Goal: Use online tool/utility: Utilize a website feature to perform a specific function

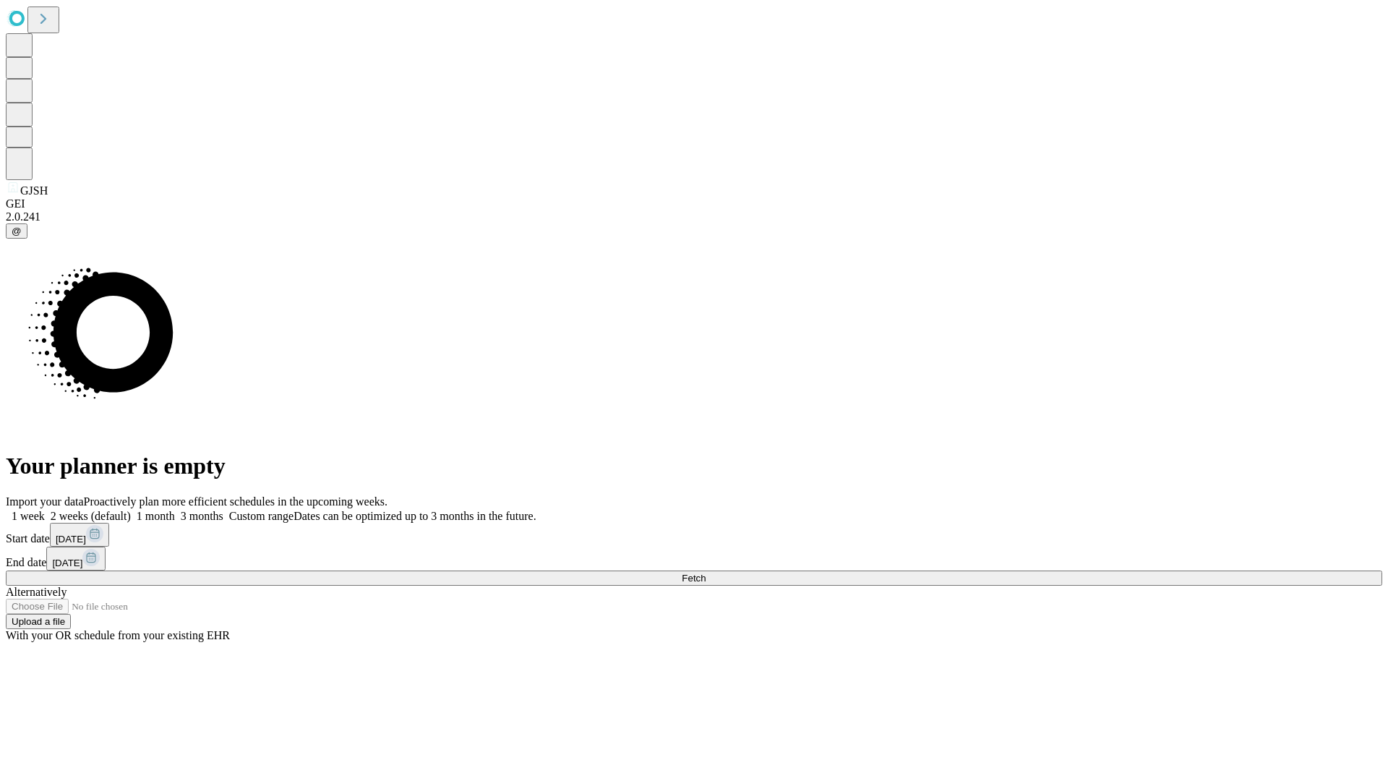
click at [706, 573] on span "Fetch" at bounding box center [694, 578] width 24 height 11
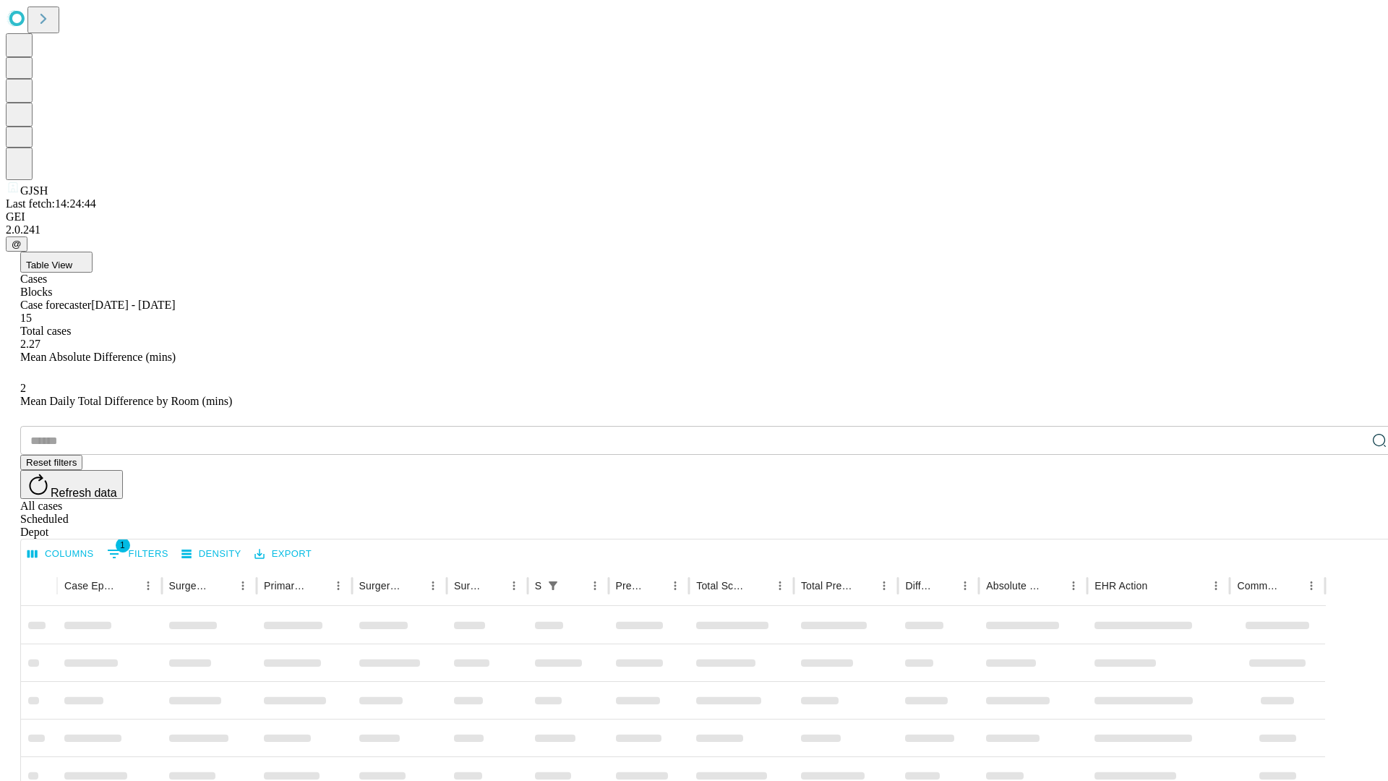
click at [72, 260] on span "Table View" at bounding box center [49, 265] width 46 height 11
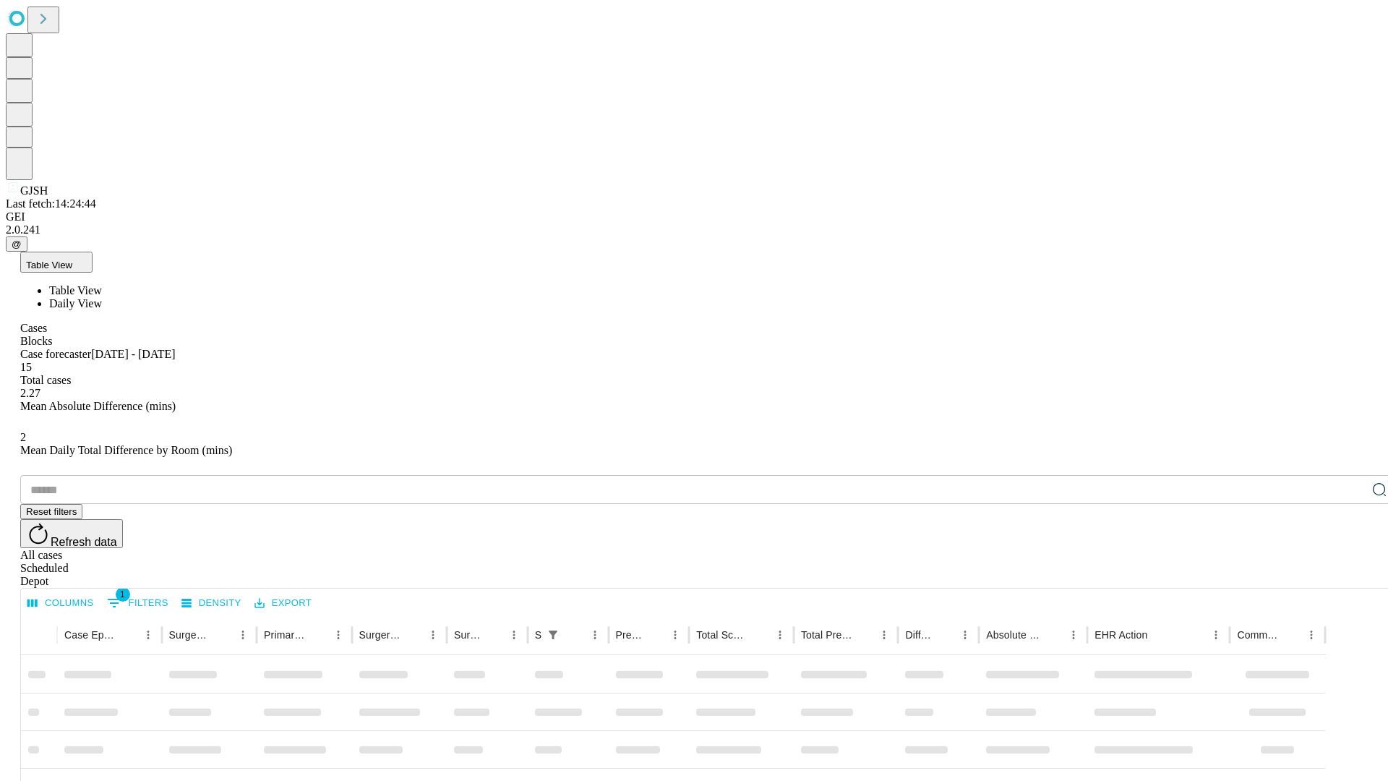
click at [102, 297] on span "Daily View" at bounding box center [75, 303] width 53 height 12
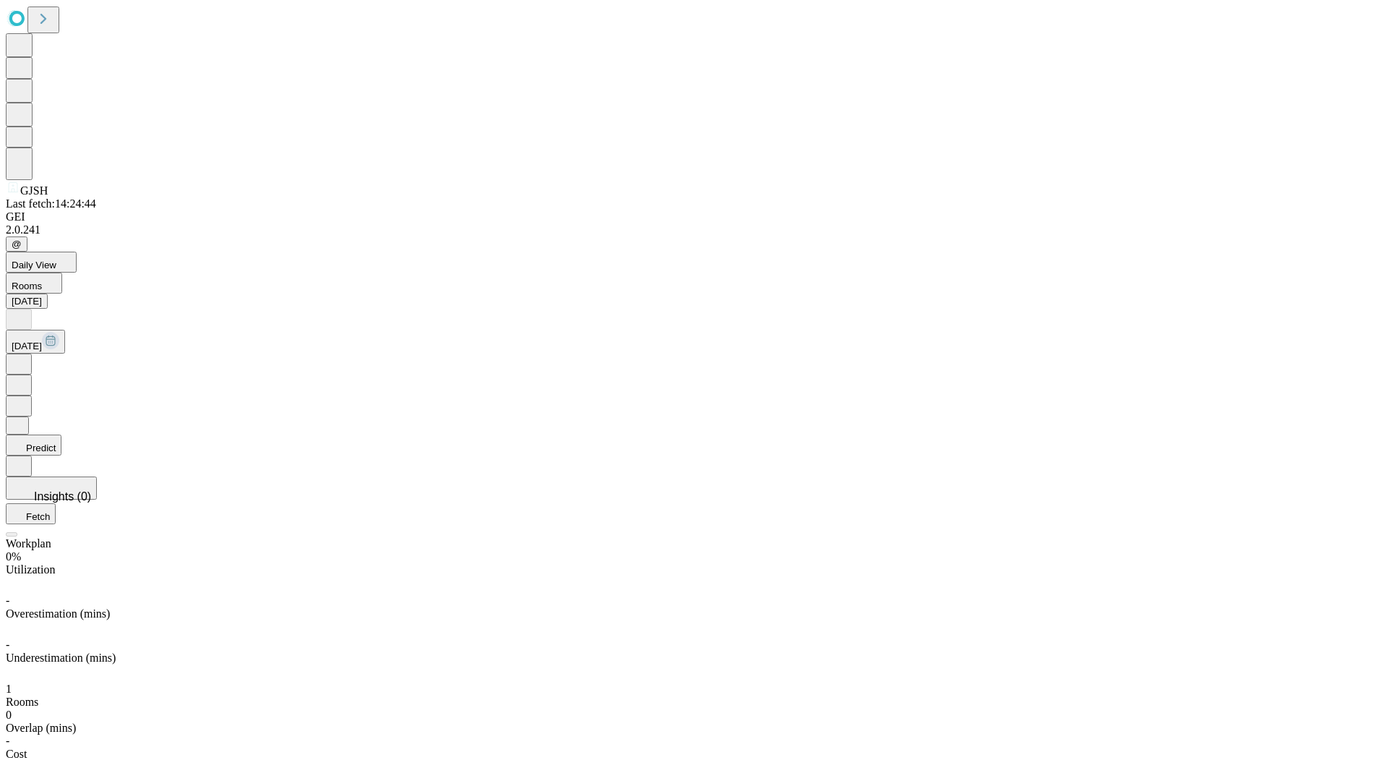
click at [61, 435] on button "Predict" at bounding box center [34, 445] width 56 height 21
